Goal: Information Seeking & Learning: Learn about a topic

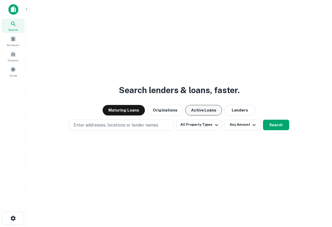
click at [208, 108] on button "Active Loans" at bounding box center [204, 110] width 37 height 11
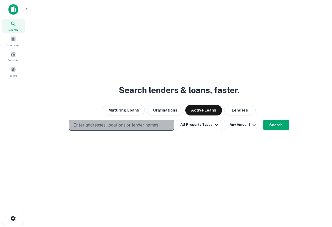
click at [119, 125] on p "Enter addresses, locations or lender names" at bounding box center [116, 125] width 85 height 6
click at [128, 124] on p "Enter addresses, locations or lender names" at bounding box center [116, 125] width 85 height 6
click at [112, 125] on p "Enter addresses, locations or lender names" at bounding box center [116, 125] width 85 height 6
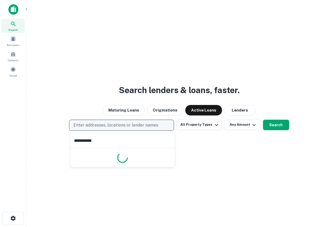
type input "**********"
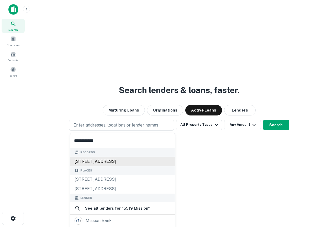
click at [104, 161] on div "5519 mission st, san francisco, ca, 94112" at bounding box center [122, 161] width 105 height 9
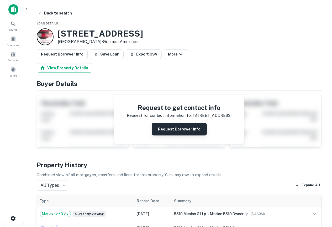
click at [179, 129] on button "Request Borrower Info" at bounding box center [179, 129] width 55 height 13
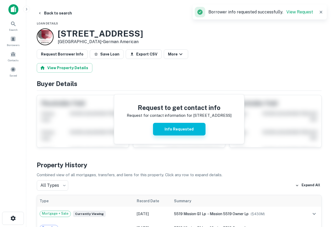
click at [179, 129] on button "Info Requested" at bounding box center [179, 129] width 53 height 13
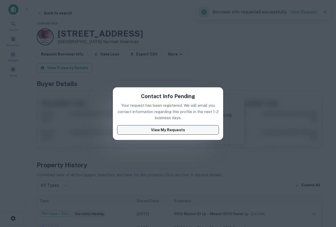
click at [130, 126] on button "View My Requests" at bounding box center [168, 129] width 102 height 9
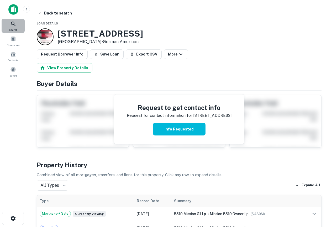
click at [13, 24] on icon at bounding box center [13, 24] width 6 height 6
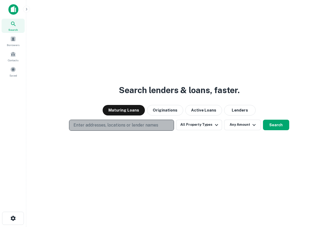
click at [89, 125] on p "Enter addresses, locations or lender names" at bounding box center [116, 125] width 85 height 6
drag, startPoint x: 89, startPoint y: 125, endPoint x: 81, endPoint y: 126, distance: 8.3
click at [81, 126] on p "Enter addresses, locations or lender names" at bounding box center [116, 125] width 85 height 6
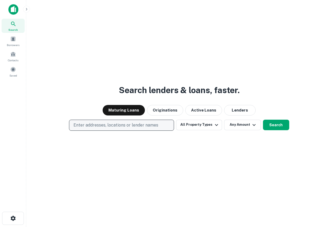
click at [97, 125] on p "Enter addresses, locations or lender names" at bounding box center [116, 125] width 85 height 6
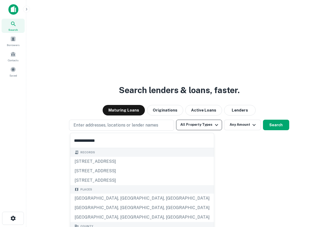
type input "**********"
click at [207, 122] on button "All Property Types" at bounding box center [199, 125] width 46 height 11
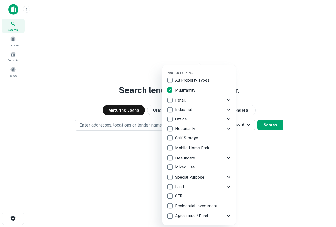
click at [241, 125] on div at bounding box center [168, 113] width 336 height 227
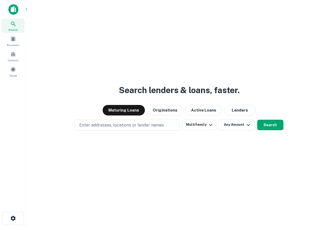
click at [241, 125] on button "Any Amount" at bounding box center [237, 125] width 37 height 11
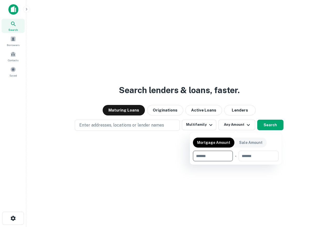
click at [217, 154] on input "number" at bounding box center [211, 156] width 36 height 11
type input "*******"
click at [246, 156] on input "number" at bounding box center [258, 156] width 33 height 11
type input "*******"
click at [105, 124] on div at bounding box center [168, 113] width 336 height 227
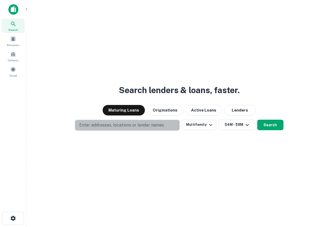
click at [105, 124] on p "Enter addresses, locations or lender names" at bounding box center [121, 125] width 85 height 6
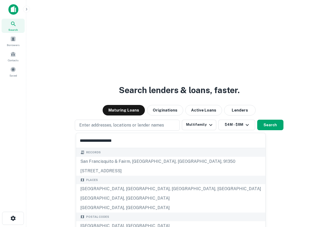
click at [117, 142] on input "**********" at bounding box center [170, 140] width 189 height 15
click at [123, 140] on input "**********" at bounding box center [170, 140] width 189 height 15
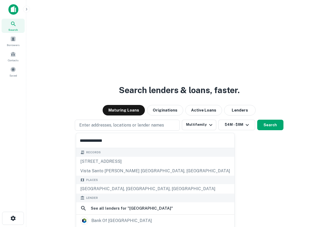
type input "**********"
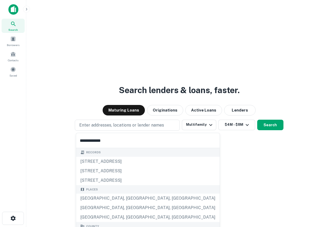
click at [123, 140] on input "**********" at bounding box center [148, 140] width 144 height 15
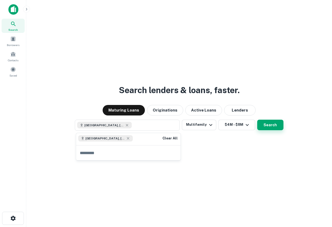
click at [270, 127] on button "Search" at bounding box center [271, 125] width 26 height 11
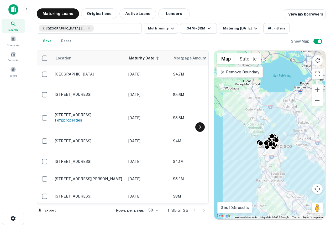
click at [201, 127] on icon at bounding box center [200, 126] width 2 height 3
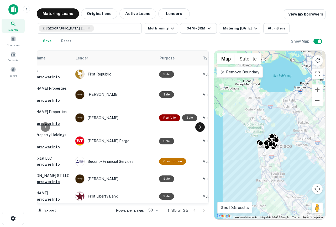
scroll to position [0, 221]
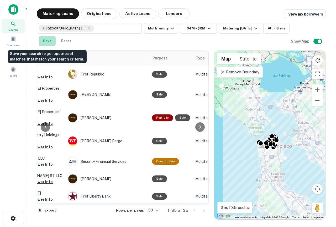
click at [45, 41] on button "Save" at bounding box center [47, 41] width 17 height 11
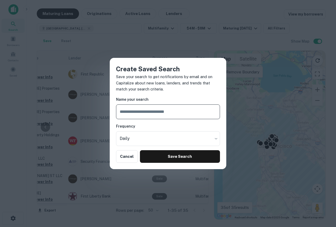
click at [158, 113] on input "text" at bounding box center [168, 111] width 104 height 15
type input "*****"
click at [215, 137] on body "Search Borrowers Contacts Saved Maturing Loans Originations Active Loans Lender…" at bounding box center [168, 113] width 336 height 227
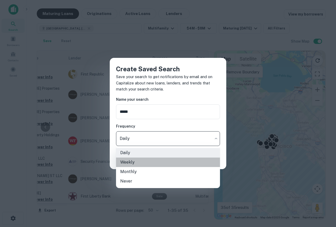
click at [137, 160] on li "Weekly" at bounding box center [168, 161] width 104 height 9
type input "******"
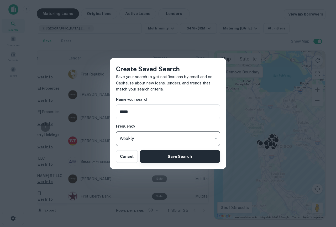
click at [176, 157] on button "Save Search" at bounding box center [180, 156] width 80 height 13
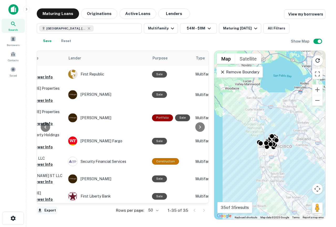
click at [50, 211] on button "Export" at bounding box center [47, 210] width 20 height 8
click at [65, 217] on li "Export as Excel (.xlsx)" at bounding box center [66, 215] width 59 height 9
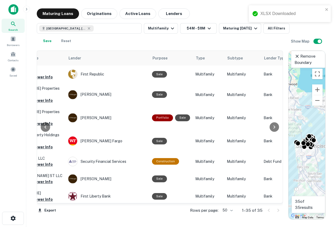
drag, startPoint x: 212, startPoint y: 82, endPoint x: 287, endPoint y: 85, distance: 75.2
click at [287, 85] on div at bounding box center [285, 134] width 5 height 169
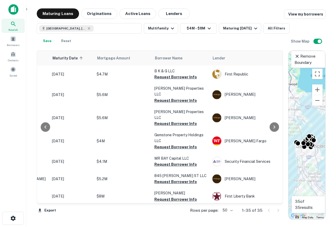
scroll to position [0, 83]
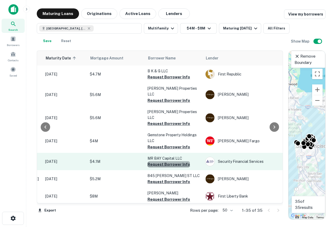
click at [168, 161] on button "Request Borrower Info" at bounding box center [169, 164] width 43 height 6
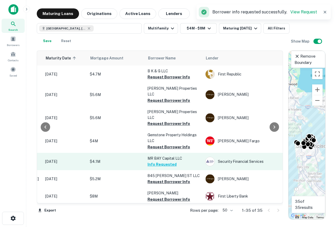
click at [167, 155] on p "MR BAY Capital LLC" at bounding box center [174, 158] width 53 height 6
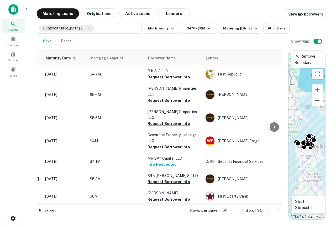
scroll to position [0, 0]
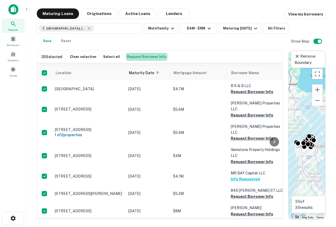
click at [146, 56] on button "Request Borrower Info" at bounding box center [147, 57] width 42 height 8
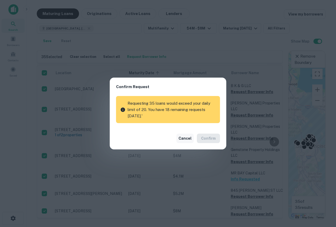
click at [186, 139] on button "Cancel" at bounding box center [185, 138] width 17 height 9
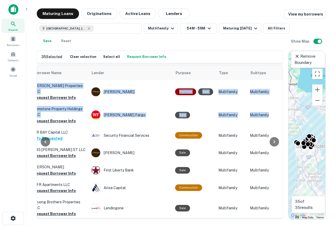
drag, startPoint x: 280, startPoint y: 92, endPoint x: 281, endPoint y: 100, distance: 8.4
click at [281, 100] on div "Location Maturity Date sorted ascending Mortgage Amount Borrower Name Lender Pu…" at bounding box center [160, 141] width 247 height 153
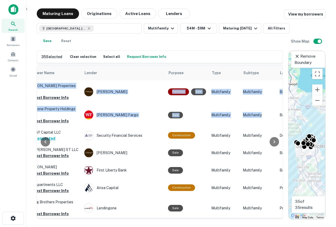
scroll to position [41, 0]
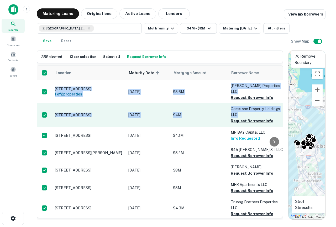
click at [83, 109] on td "[STREET_ADDRESS]" at bounding box center [89, 114] width 74 height 23
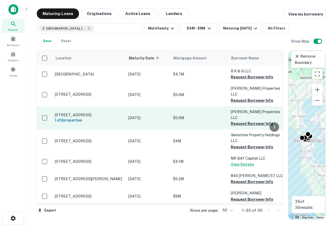
click at [110, 112] on p "[STREET_ADDRESS]" at bounding box center [89, 114] width 68 height 5
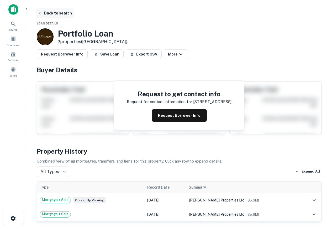
click at [52, 12] on button "Back to search" at bounding box center [55, 12] width 38 height 9
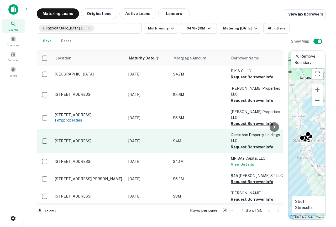
click at [86, 139] on p "[STREET_ADDRESS]" at bounding box center [89, 141] width 68 height 5
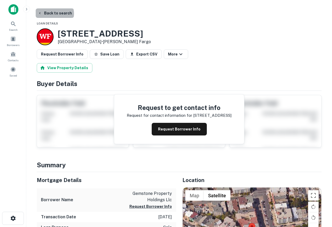
click at [54, 14] on button "Back to search" at bounding box center [55, 12] width 38 height 9
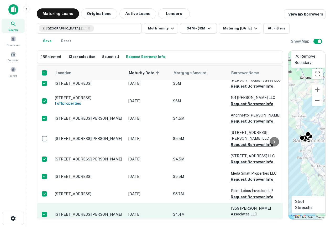
scroll to position [523, 0]
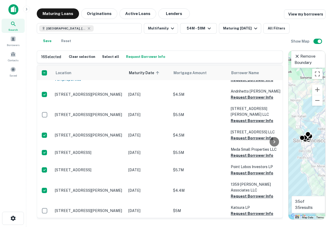
click at [147, 57] on button "Request Borrower Info" at bounding box center [146, 57] width 42 height 8
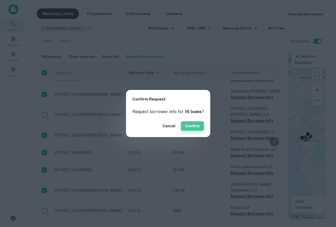
click at [192, 126] on button "Confirm" at bounding box center [192, 125] width 23 height 9
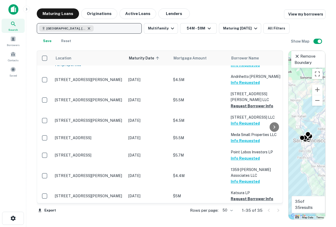
click at [87, 27] on icon "button" at bounding box center [89, 28] width 4 height 4
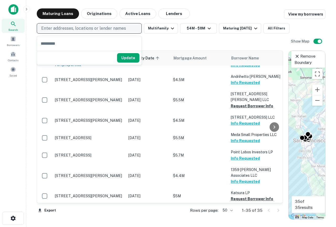
click at [12, 25] on icon at bounding box center [13, 24] width 6 height 6
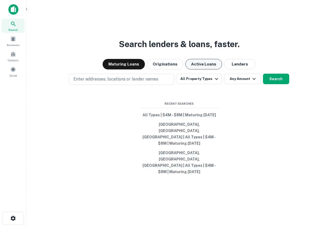
click at [205, 69] on button "Active Loans" at bounding box center [204, 64] width 37 height 11
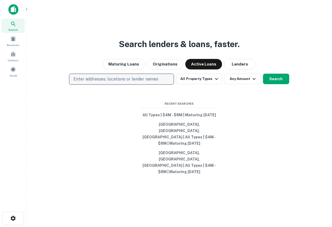
click at [101, 82] on p "Enter addresses, locations or lender names" at bounding box center [116, 79] width 85 height 6
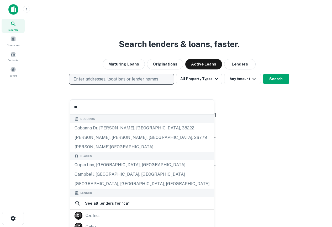
type input "***"
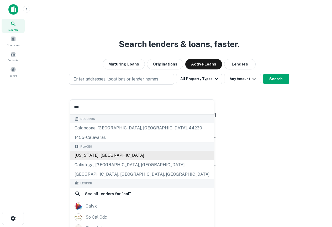
click at [88, 155] on div "California, USA" at bounding box center [142, 155] width 144 height 9
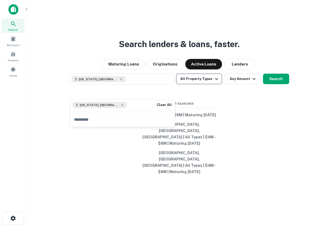
click at [195, 84] on button "All Property Types" at bounding box center [199, 79] width 46 height 11
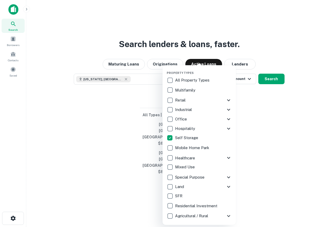
click at [251, 117] on div at bounding box center [168, 113] width 336 height 227
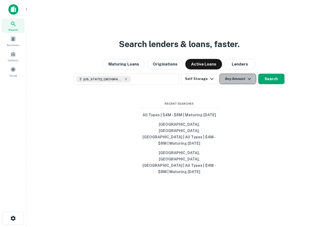
click at [235, 84] on button "Any Amount" at bounding box center [238, 79] width 37 height 11
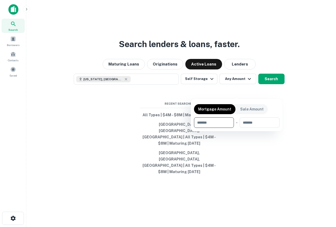
click at [208, 121] on input "number" at bounding box center [212, 122] width 36 height 11
type input "*******"
click at [256, 122] on input "number" at bounding box center [259, 122] width 33 height 11
type input "********"
click at [269, 90] on div at bounding box center [168, 113] width 336 height 227
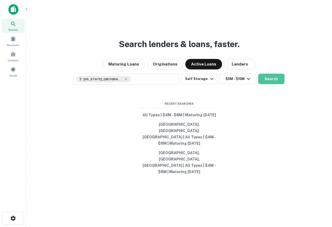
click at [269, 84] on button "Search" at bounding box center [272, 79] width 26 height 11
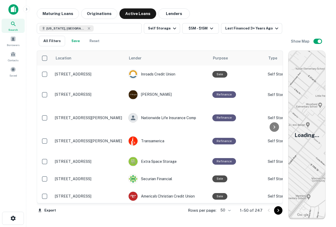
scroll to position [523, 0]
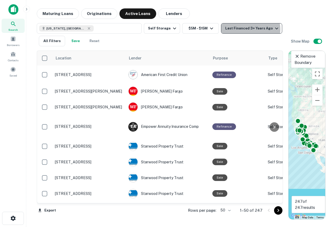
click at [248, 29] on div "Last Financed 3+ Years Ago" at bounding box center [252, 28] width 55 height 6
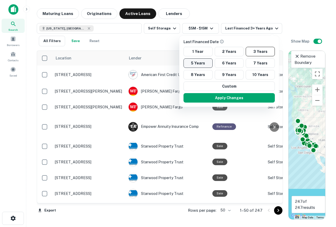
click at [201, 65] on button "5 Years" at bounding box center [198, 62] width 29 height 9
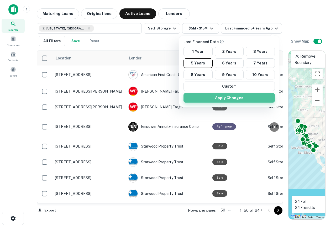
click at [210, 95] on button "Apply Changes" at bounding box center [229, 97] width 91 height 9
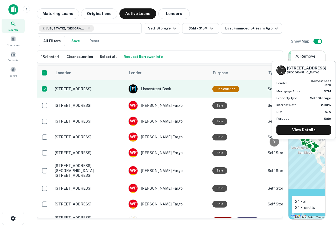
click at [79, 87] on p "8918 Woodman Ave Arleta, CA 91331" at bounding box center [89, 88] width 68 height 5
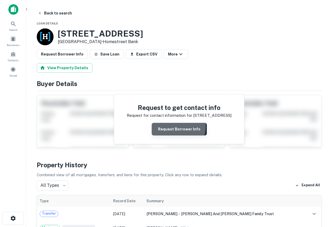
click at [170, 126] on button "Request Borrower Info" at bounding box center [179, 129] width 55 height 13
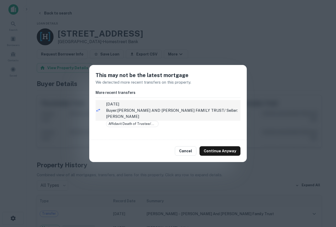
click at [152, 110] on p "Buyer: HAIG AND JUDITH KEHIAYAN FAMILY TRUST / Seller: KEHIAYAN JUDITH C" at bounding box center [173, 113] width 135 height 12
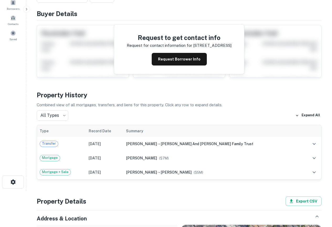
scroll to position [53, 0]
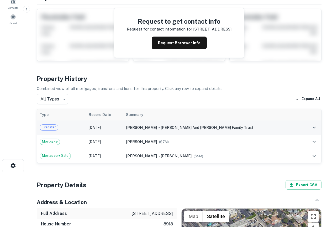
click at [157, 127] on span "kehiayan judith c" at bounding box center [141, 127] width 31 height 4
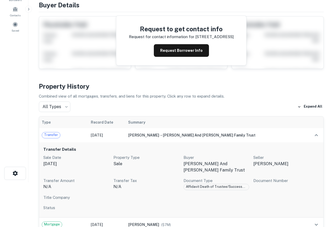
scroll to position [0, 0]
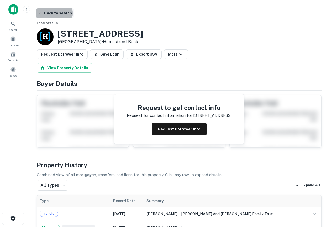
click at [51, 13] on button "Back to search" at bounding box center [55, 12] width 38 height 9
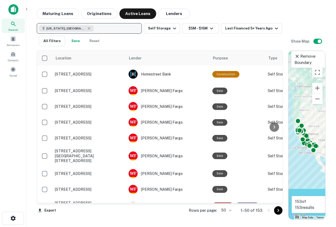
click at [81, 28] on button "California, USA" at bounding box center [89, 28] width 105 height 11
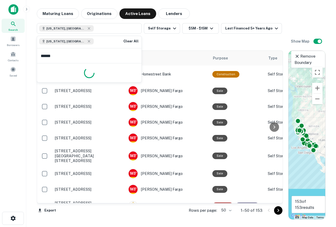
type input "*******"
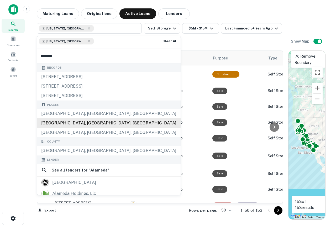
click at [65, 123] on div "Alameda County, CA, USA" at bounding box center [109, 122] width 144 height 9
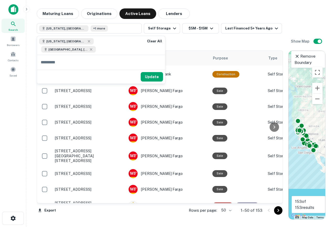
click at [83, 56] on input "text" at bounding box center [101, 62] width 128 height 15
type input "**********"
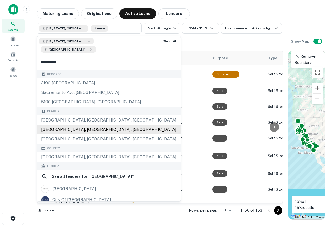
click at [64, 122] on div "Records 2190 sacramento sacramento ave, ca 5100 sacramento, il Places Sacrament…" at bounding box center [109, 182] width 144 height 224
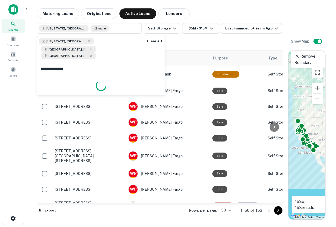
type input "**********"
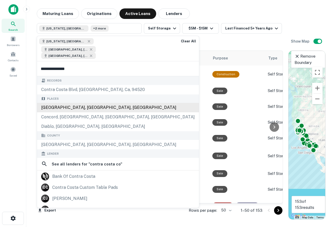
click at [70, 99] on div "Places Contra Costa County, CA, USA Concord, Contra Costa, CA, USA Diablo, CA, …" at bounding box center [118, 112] width 162 height 37
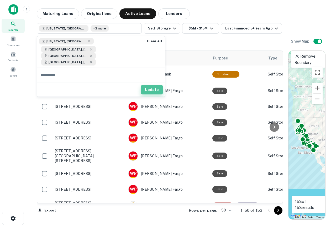
click at [150, 85] on button "Update" at bounding box center [152, 89] width 22 height 9
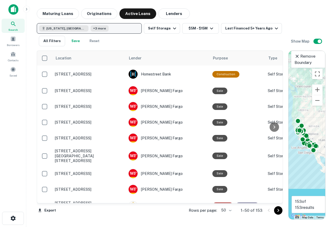
click at [65, 28] on span "California, USA" at bounding box center [66, 28] width 39 height 5
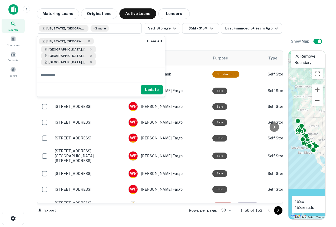
click at [88, 41] on icon at bounding box center [89, 41] width 2 height 2
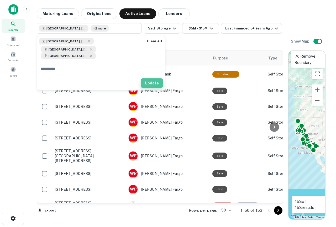
click at [153, 82] on button "Update" at bounding box center [152, 82] width 22 height 9
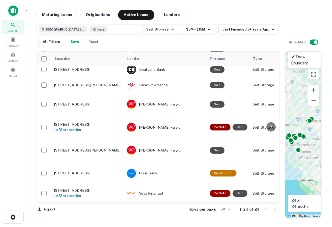
scroll to position [307, 0]
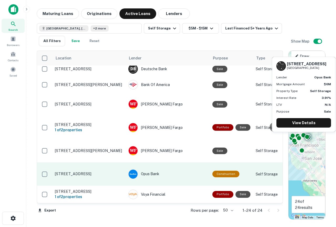
click at [79, 171] on p "190 Sand Creek Rd Brentwood, CA 94513" at bounding box center [89, 173] width 68 height 5
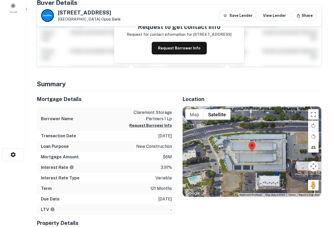
scroll to position [53, 0]
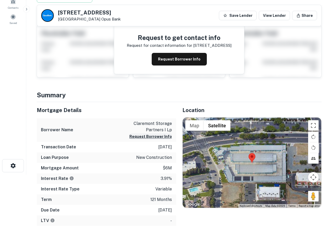
click at [139, 135] on button "Request Borrower Info" at bounding box center [151, 136] width 43 height 6
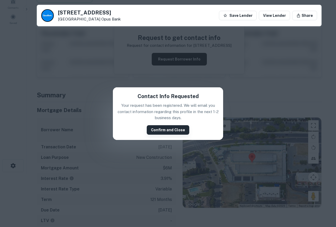
click at [156, 128] on button "Confirm and Close" at bounding box center [168, 129] width 43 height 9
